Goal: Information Seeking & Learning: Learn about a topic

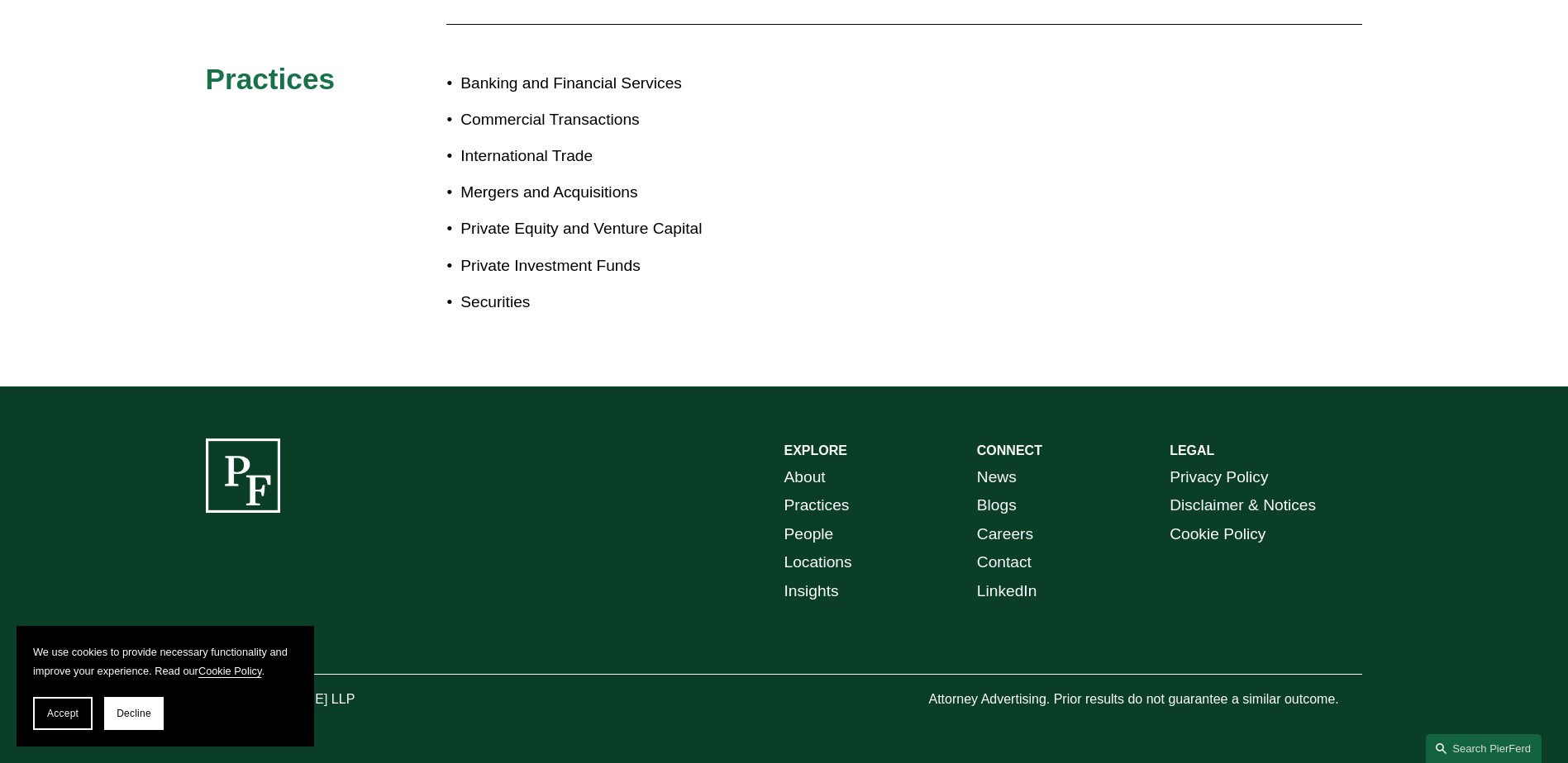
scroll to position [483, 0]
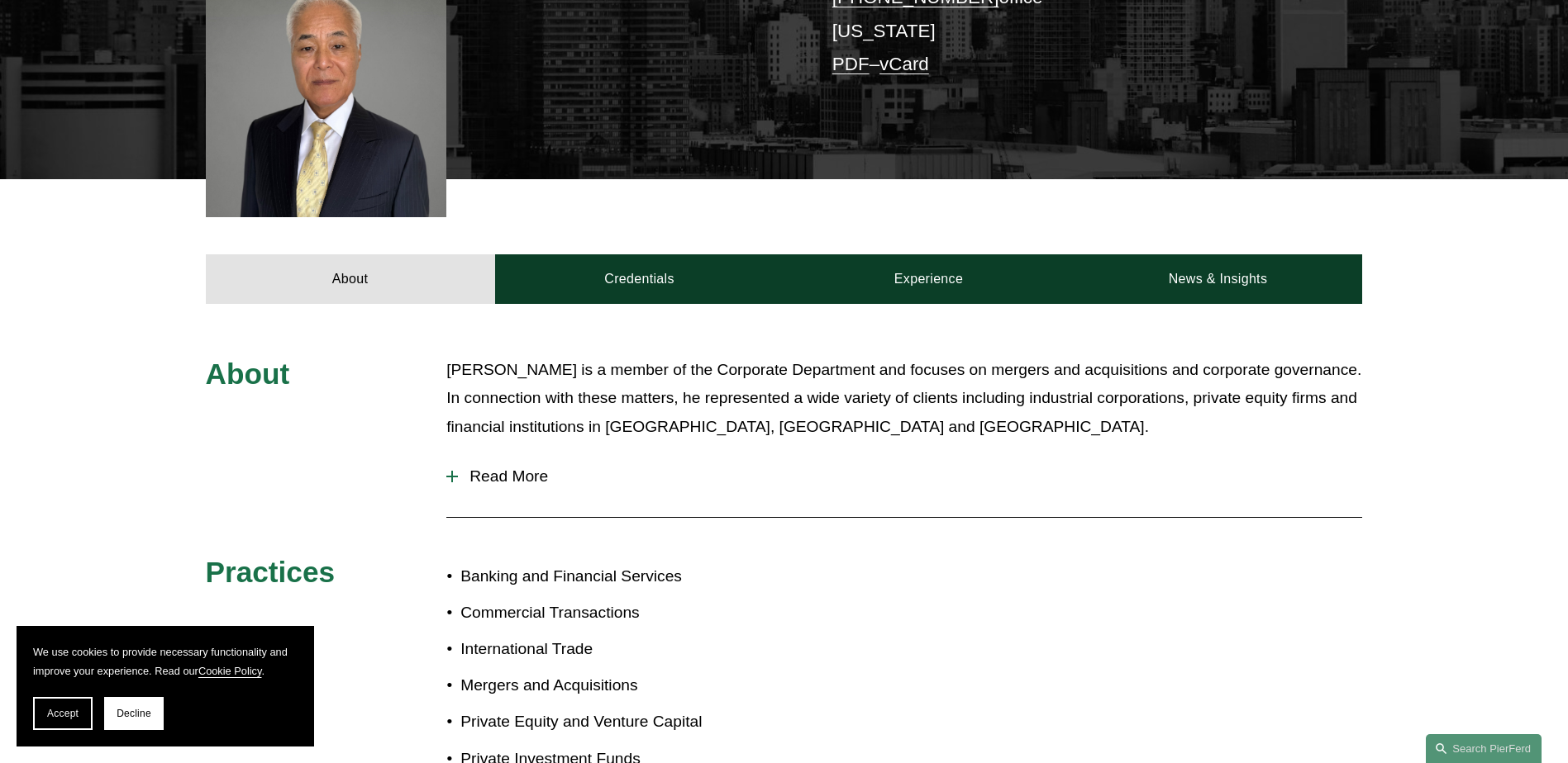
click at [532, 461] on button "Read More" at bounding box center [904, 476] width 915 height 43
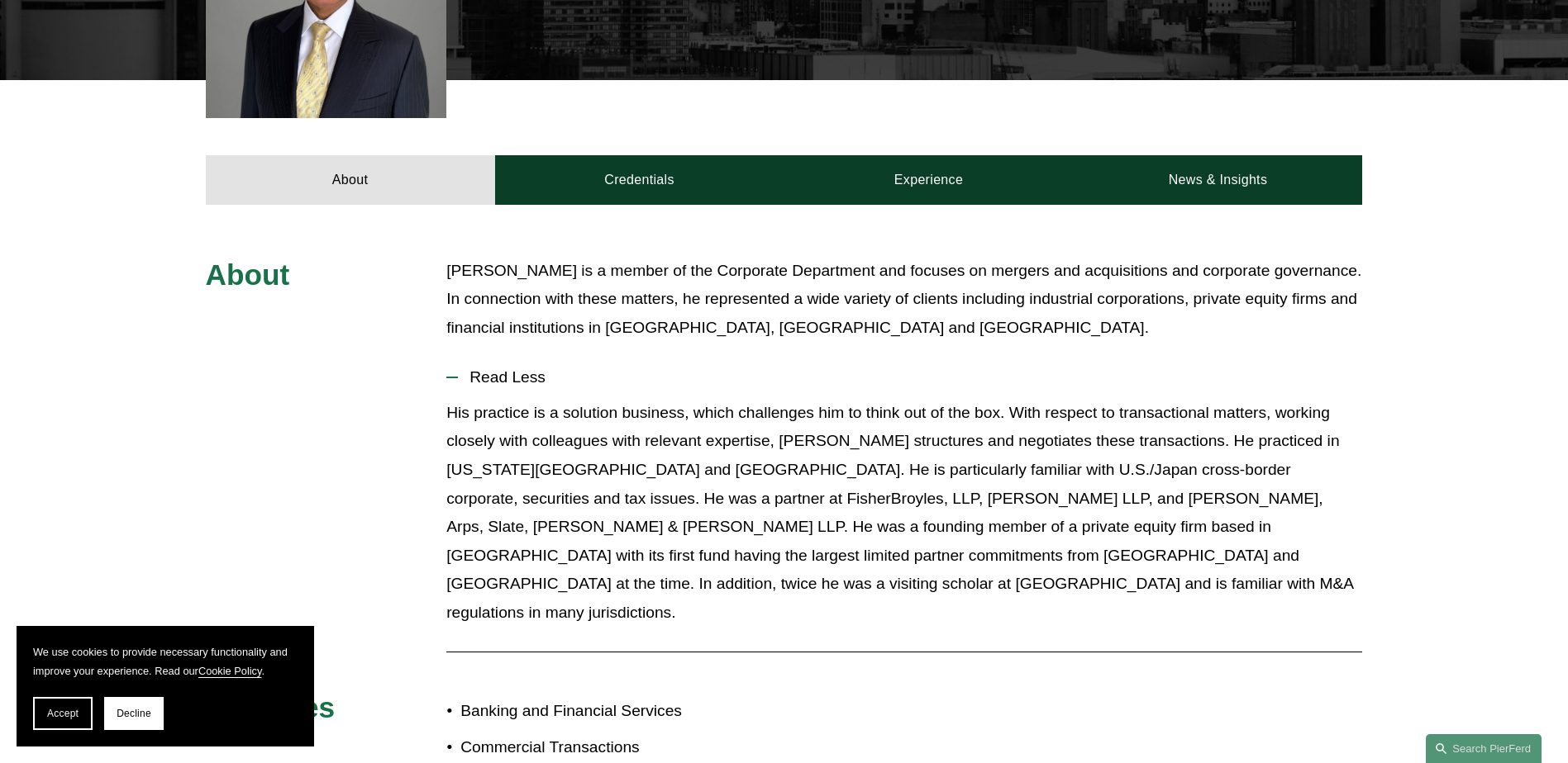
scroll to position [648, 0]
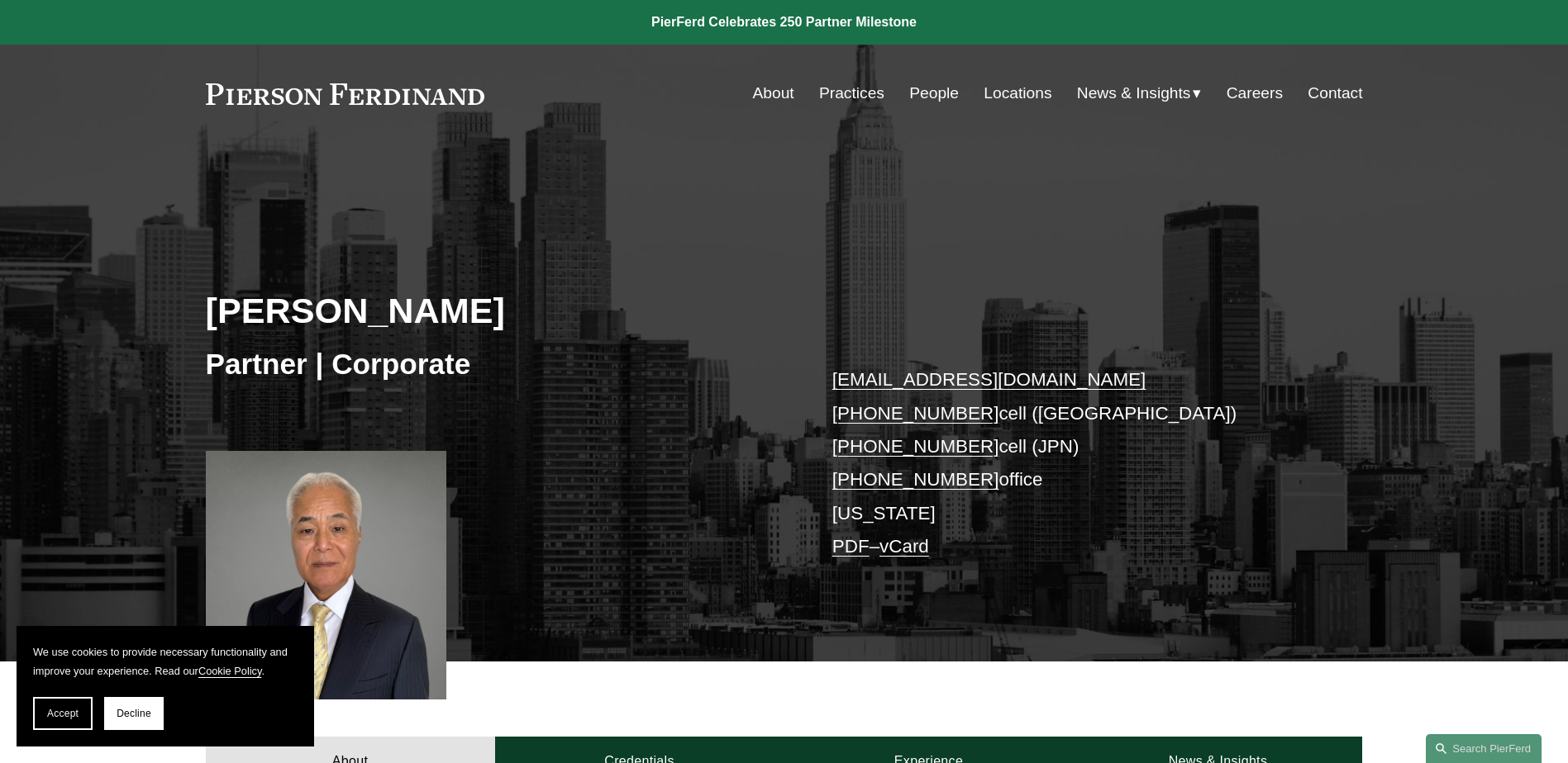
scroll to position [661, 0]
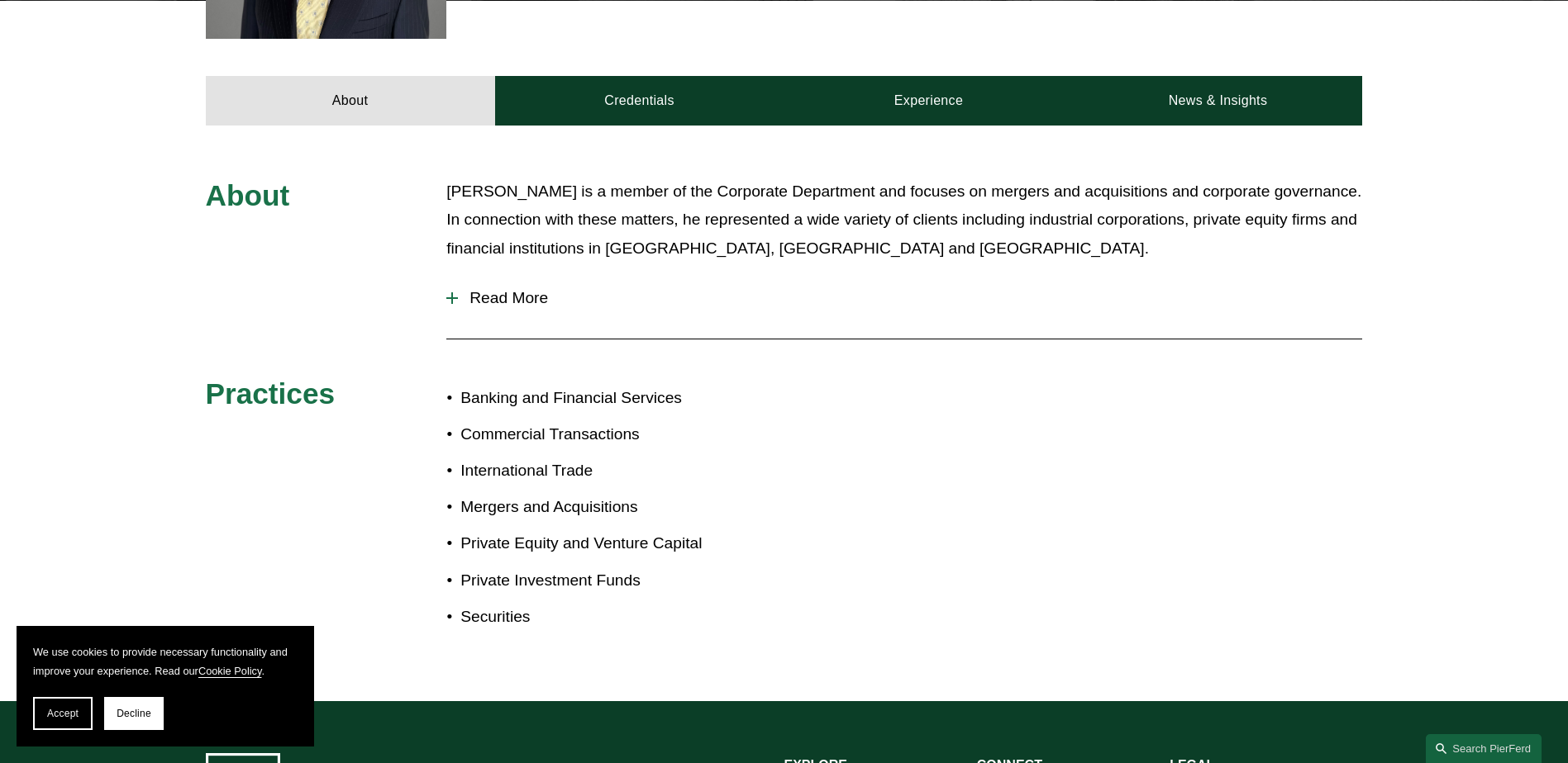
click at [446, 300] on div "About Mr. Watanabe is a member of the Corporate Department and focuses on merge…" at bounding box center [784, 414] width 1568 height 473
click at [450, 298] on div at bounding box center [452, 298] width 11 height 2
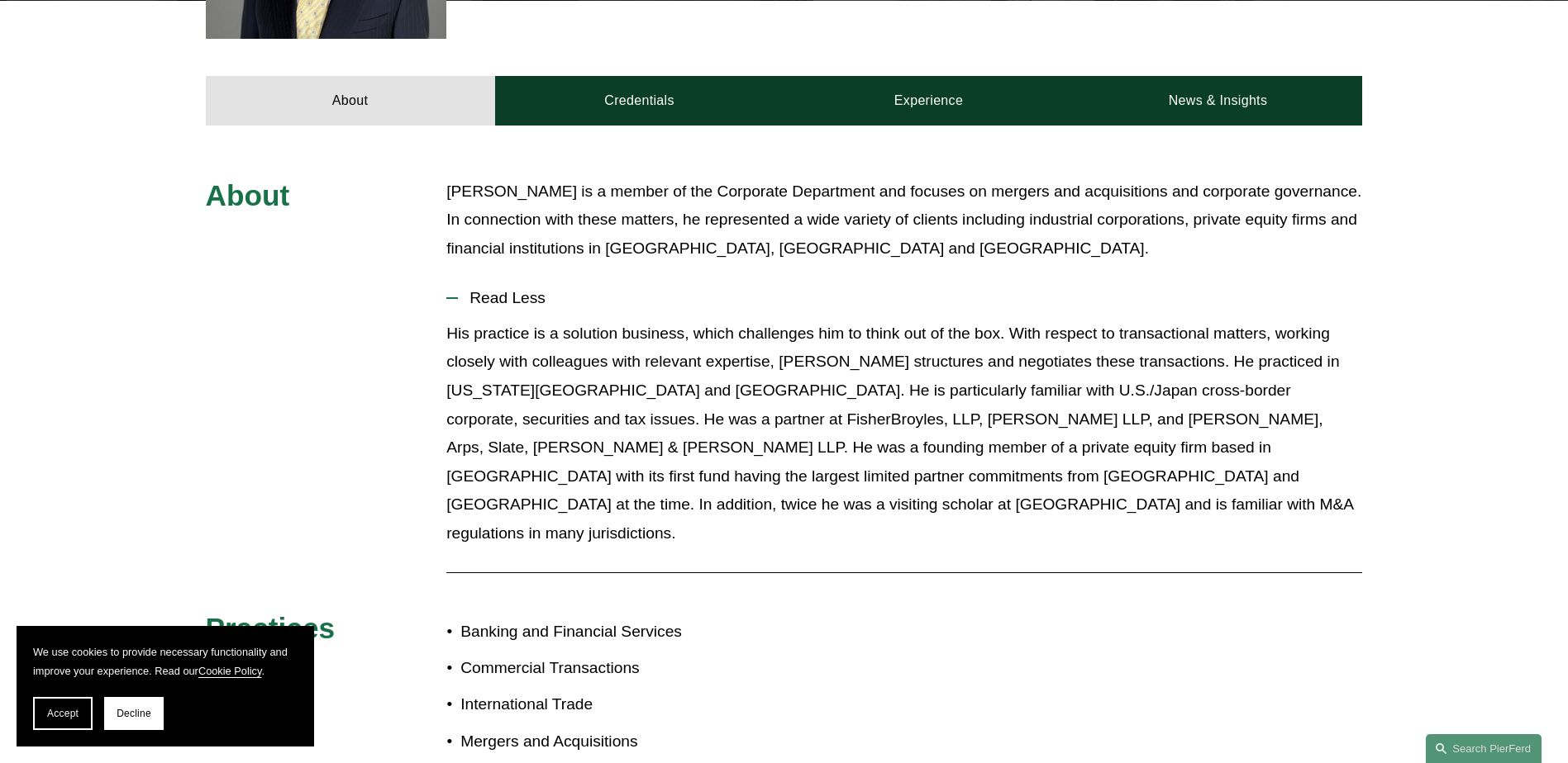
click at [972, 292] on button "Read Less" at bounding box center [904, 298] width 915 height 43
